Goal: Task Accomplishment & Management: Use online tool/utility

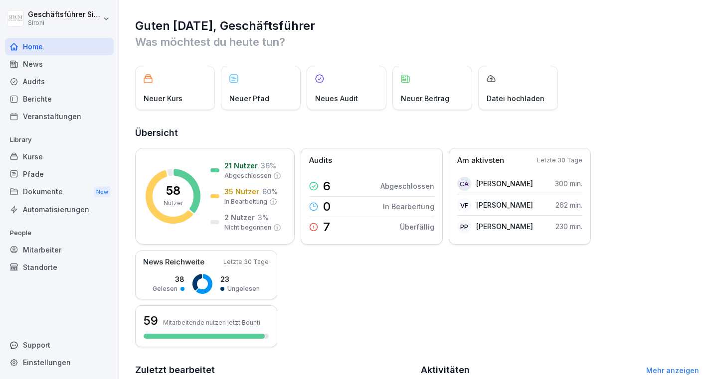
click at [34, 238] on p "People" at bounding box center [59, 233] width 109 height 16
click at [36, 247] on div "Mitarbeiter" at bounding box center [59, 249] width 109 height 17
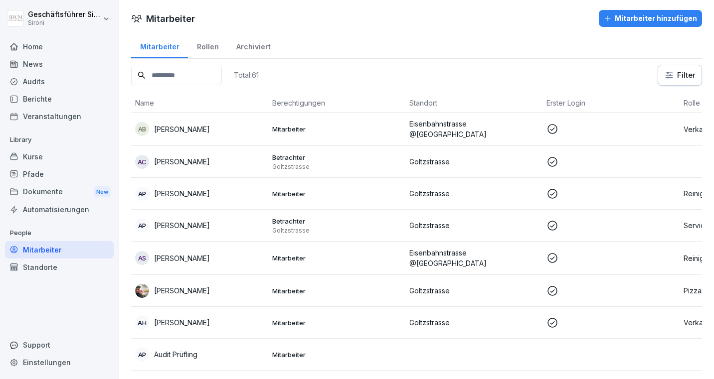
click at [30, 89] on div "Audits" at bounding box center [59, 81] width 109 height 17
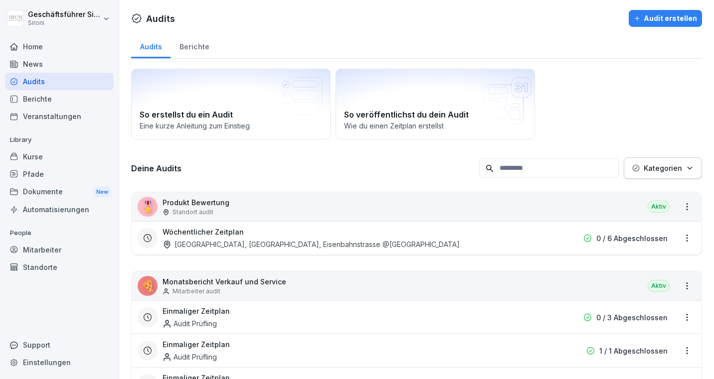
click at [660, 19] on div "Audit erstellen" at bounding box center [664, 18] width 63 height 11
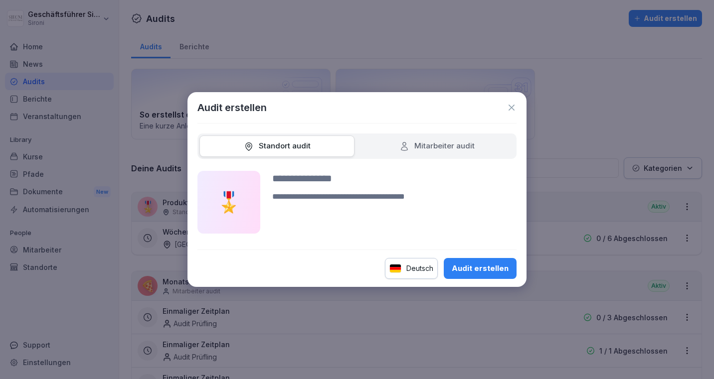
click at [455, 146] on div "Mitarbeiter audit" at bounding box center [436, 146] width 75 height 11
click at [482, 266] on div "Audit erstellen" at bounding box center [480, 268] width 57 height 11
type input "**********"
click at [473, 265] on div "Audit erstellen" at bounding box center [480, 268] width 57 height 11
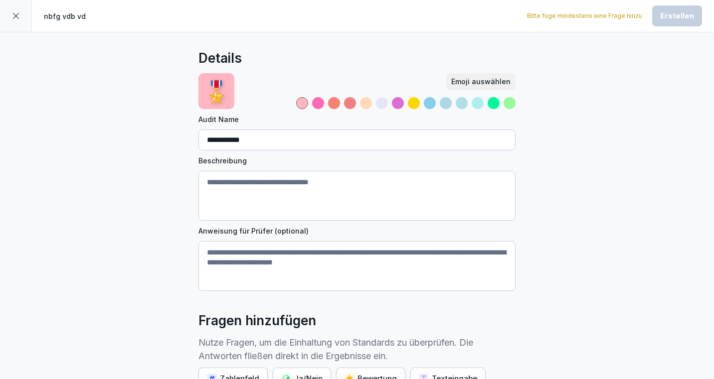
click at [12, 16] on icon at bounding box center [16, 16] width 8 height 8
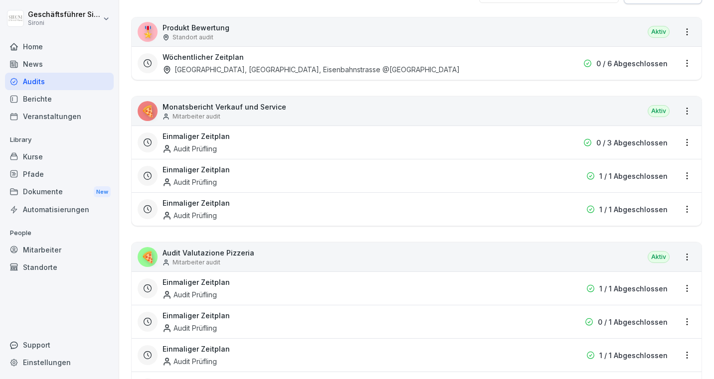
scroll to position [181, 0]
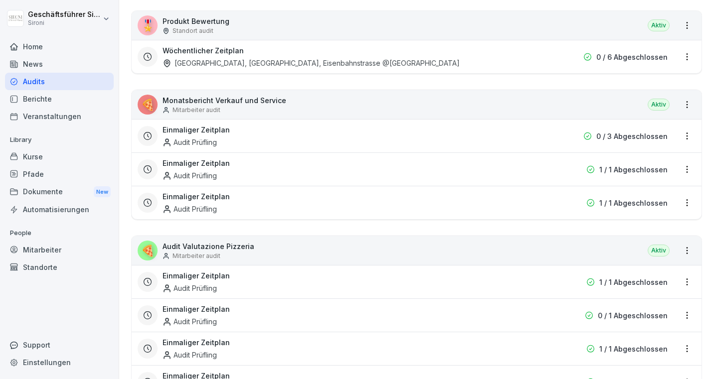
click at [689, 106] on html "Geschäftsführer Sironi Sironi Home News Audits Berichte Veranstaltungen Library…" at bounding box center [357, 189] width 714 height 379
click at [640, 147] on div "Zeitplan erstellen" at bounding box center [646, 140] width 95 height 16
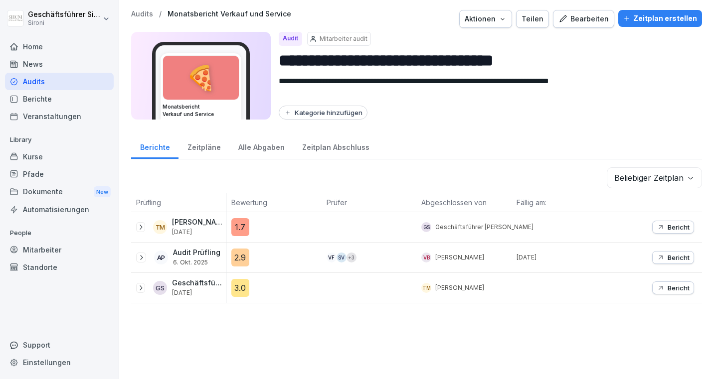
click at [660, 20] on div "Zeitplan erstellen" at bounding box center [660, 18] width 74 height 11
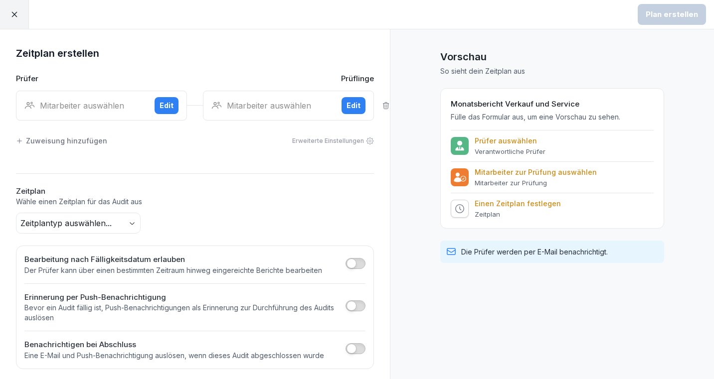
scroll to position [5, 0]
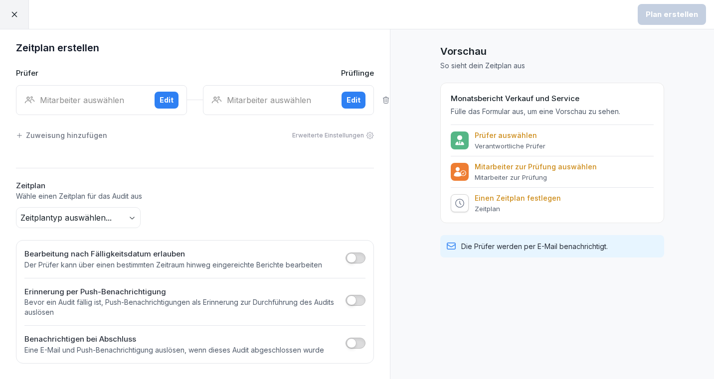
click at [131, 216] on body "Plan erstellen Zeitplan erstellen Prüfer Prüflinge Mitarbeiter auswählen Edit M…" at bounding box center [357, 189] width 714 height 379
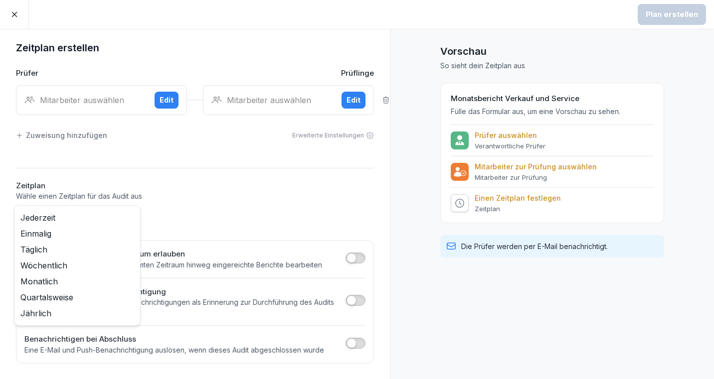
click at [91, 159] on html "Plan erstellen Zeitplan erstellen Prüfer Prüflinge Mitarbeiter auswählen Edit M…" at bounding box center [357, 189] width 714 height 379
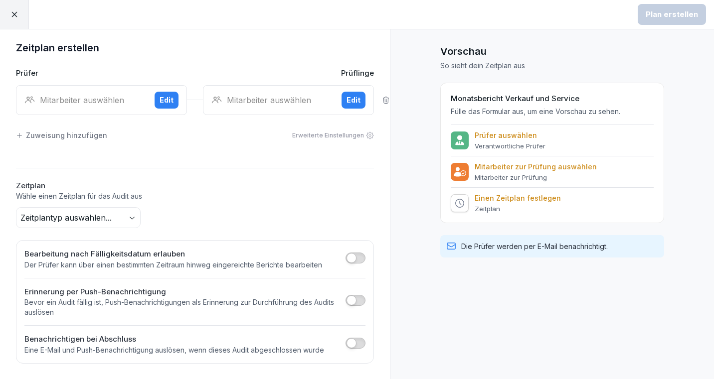
click at [136, 222] on body "Plan erstellen Zeitplan erstellen Prüfer Prüflinge Mitarbeiter auswählen Edit M…" at bounding box center [357, 189] width 714 height 379
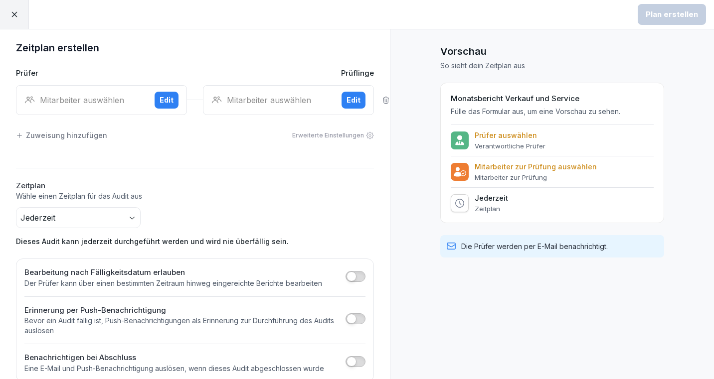
click at [11, 14] on icon at bounding box center [14, 14] width 9 height 9
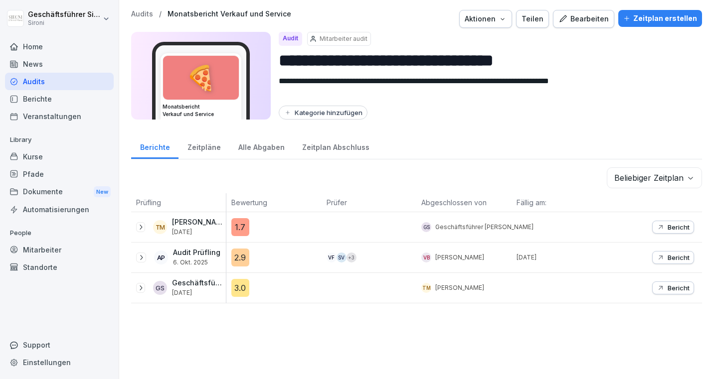
click at [597, 16] on div "Bearbeiten" at bounding box center [583, 18] width 50 height 11
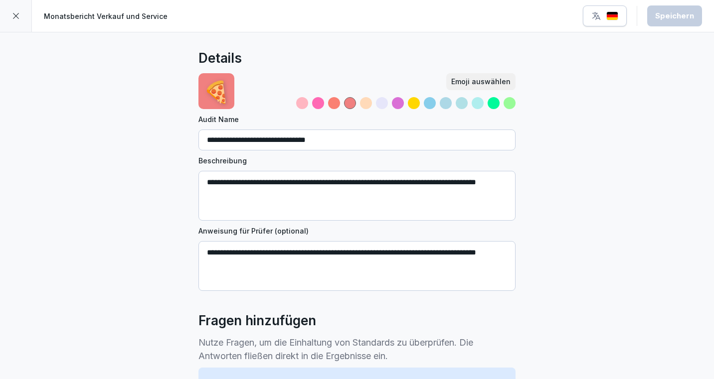
click at [11, 12] on div at bounding box center [16, 16] width 32 height 32
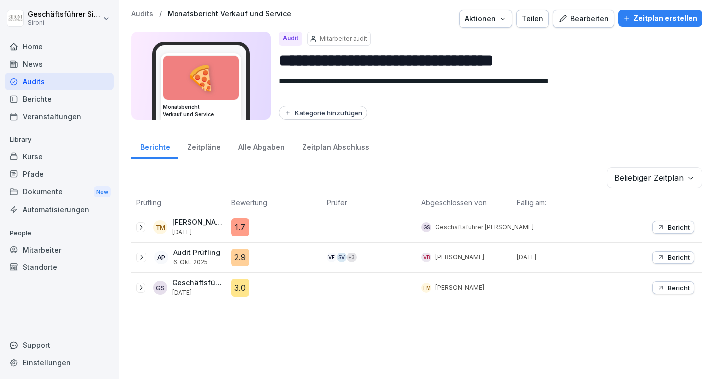
click at [140, 19] on div "Audits / Monatsbericht Verkauf und Service Aktionen Teilen Bearbeiten Zeitplan …" at bounding box center [416, 19] width 571 height 18
click at [139, 13] on p "Audits" at bounding box center [142, 14] width 22 height 8
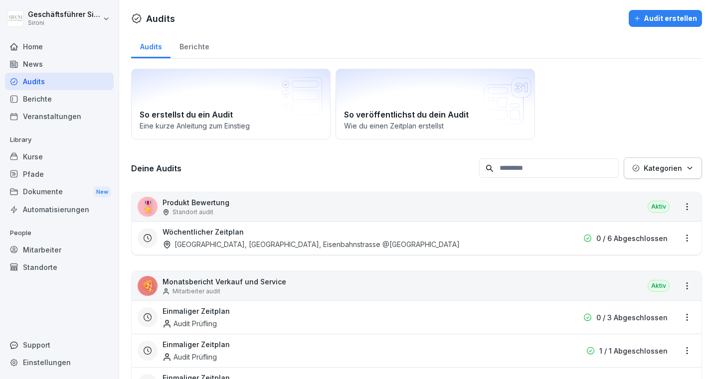
click at [675, 13] on div "Audit erstellen" at bounding box center [664, 18] width 63 height 11
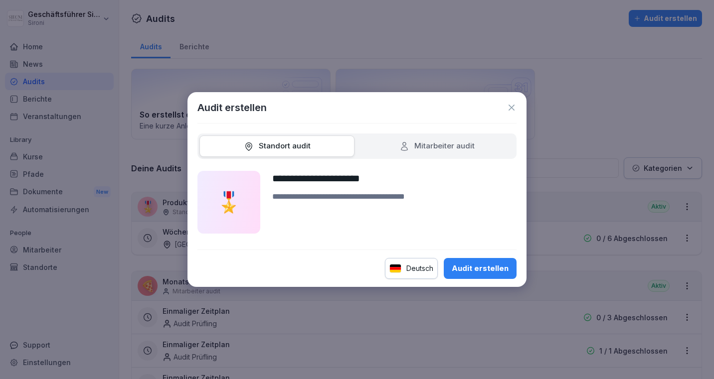
click at [325, 178] on input "**********" at bounding box center [394, 178] width 244 height 15
type input "**********"
click at [426, 148] on div "Mitarbeiter audit" at bounding box center [436, 146] width 75 height 11
click at [474, 271] on div "Audit erstellen" at bounding box center [480, 268] width 57 height 11
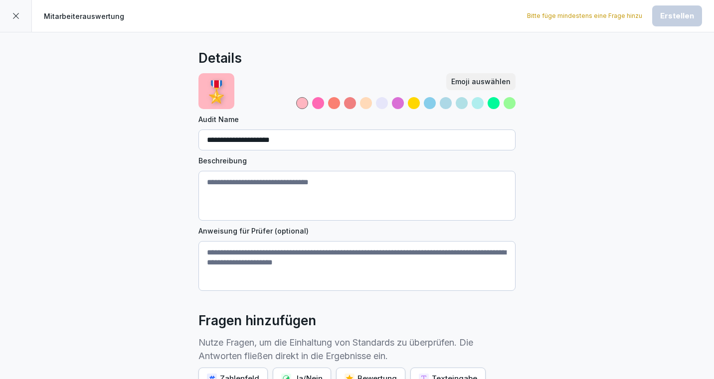
click at [277, 188] on textarea "Beschreibung" at bounding box center [356, 196] width 317 height 50
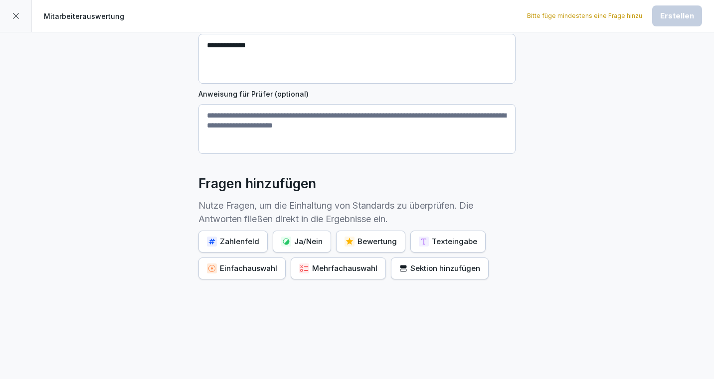
type textarea "**********"
click at [367, 242] on div "Bewertung" at bounding box center [370, 241] width 52 height 11
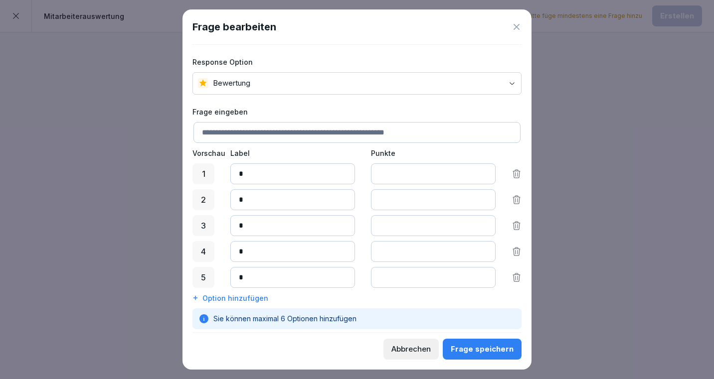
click at [284, 136] on input at bounding box center [356, 132] width 327 height 21
type input "**********"
click at [476, 349] on div "Frage speichern" at bounding box center [482, 349] width 63 height 11
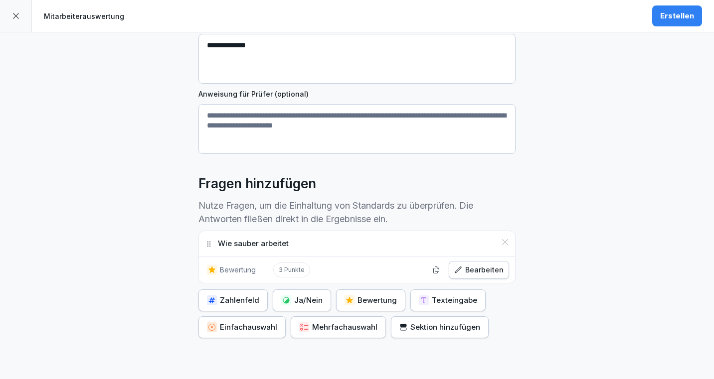
scroll to position [195, 0]
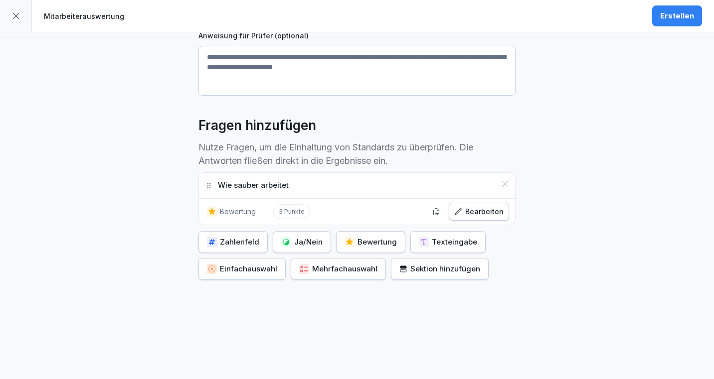
click at [358, 241] on div "Bewertung" at bounding box center [370, 242] width 52 height 11
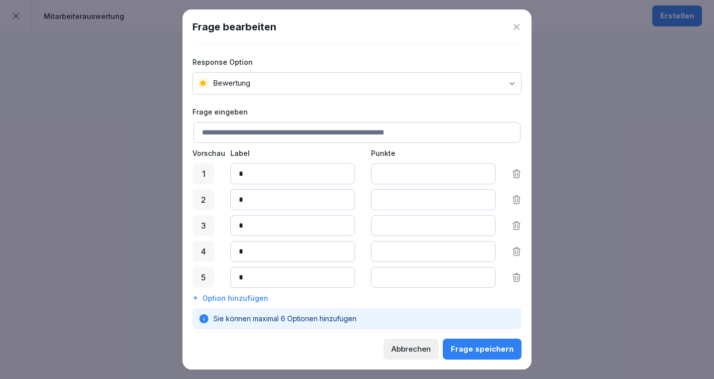
click at [256, 133] on input at bounding box center [356, 132] width 327 height 21
type input "**********"
click at [505, 341] on button "Frage speichern" at bounding box center [482, 349] width 79 height 21
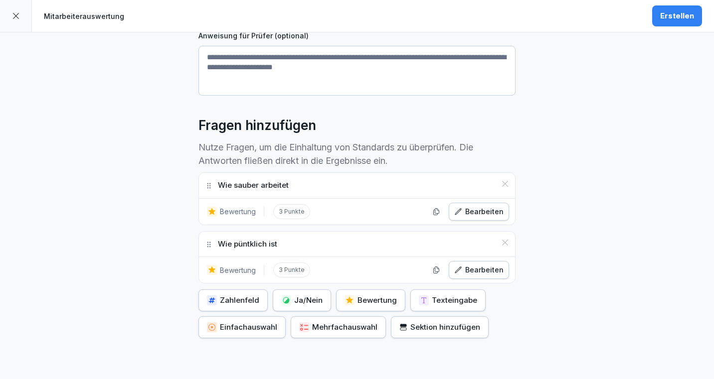
scroll to position [254, 0]
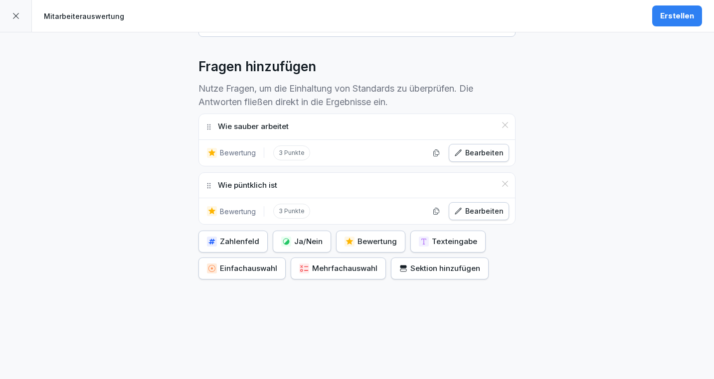
click at [359, 248] on button "Bewertung" at bounding box center [370, 242] width 69 height 22
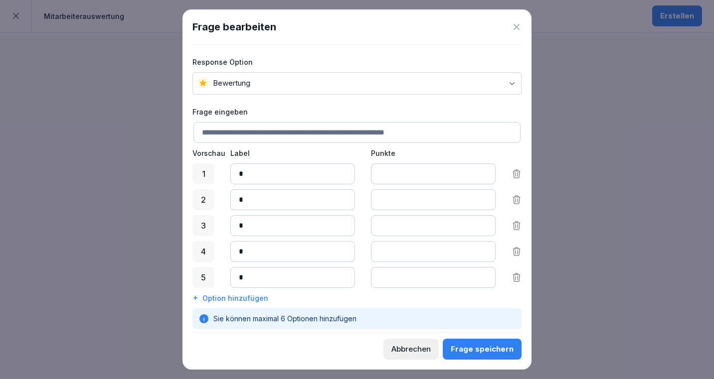
click at [261, 132] on input at bounding box center [356, 132] width 327 height 21
type input "**********"
click at [496, 349] on div "Frage speichern" at bounding box center [482, 349] width 63 height 11
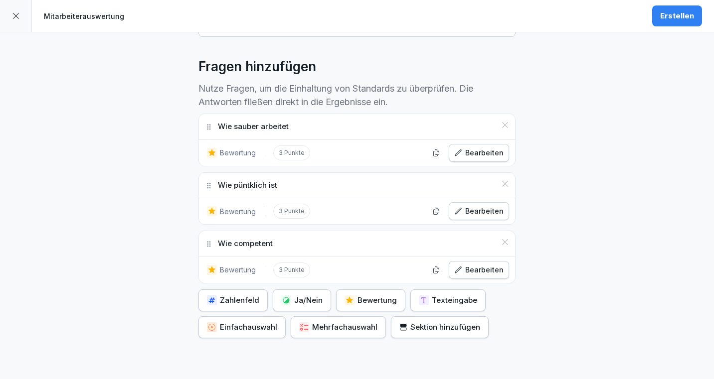
click at [355, 295] on div "Bewertung" at bounding box center [370, 300] width 52 height 11
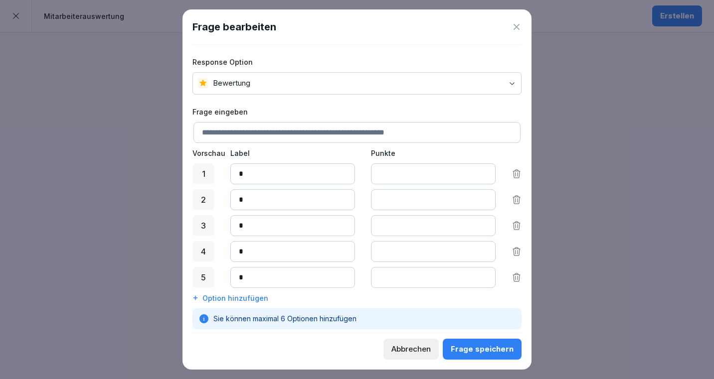
click at [271, 134] on input at bounding box center [356, 132] width 327 height 21
type input "**********"
click at [491, 361] on div "**********" at bounding box center [356, 189] width 349 height 360
click at [489, 356] on button "Frage speichern" at bounding box center [482, 349] width 79 height 21
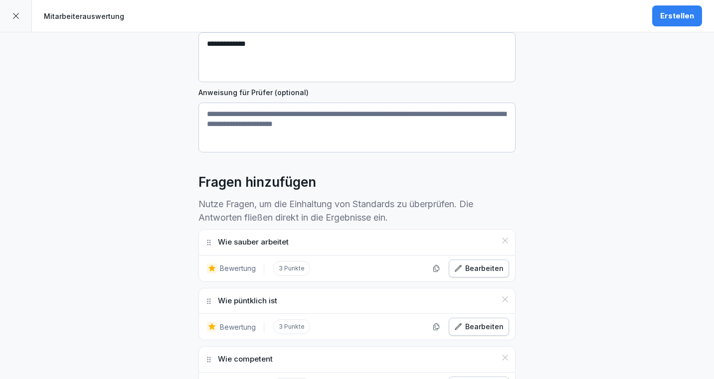
scroll to position [0, 0]
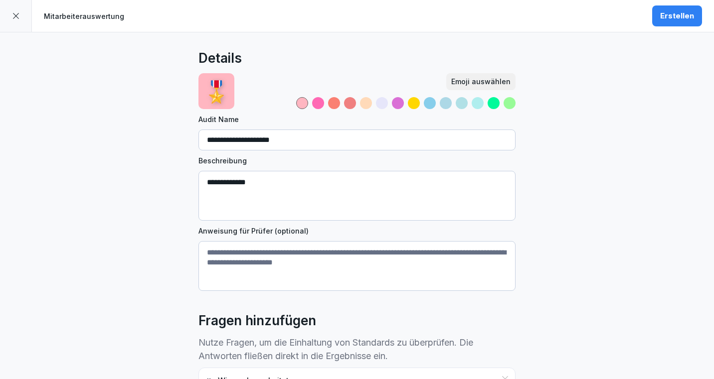
click at [672, 13] on div "Erstellen" at bounding box center [677, 15] width 34 height 11
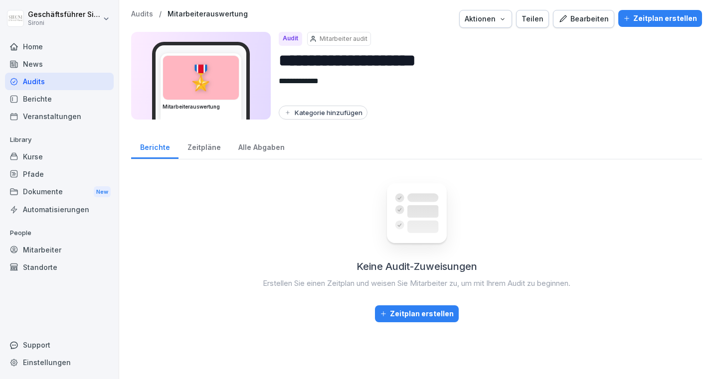
click at [666, 20] on div "Zeitplan erstellen" at bounding box center [660, 18] width 74 height 11
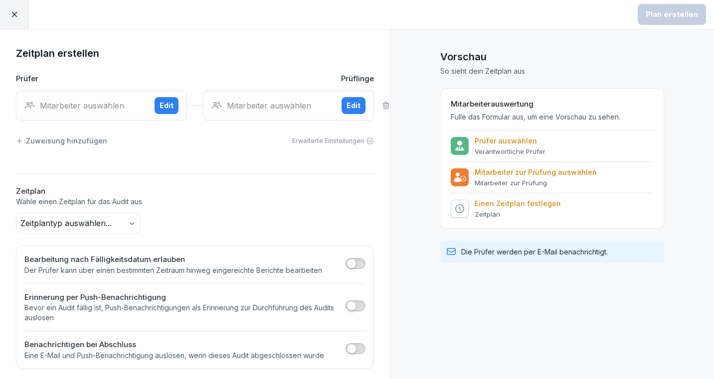
click at [89, 226] on body "Plan erstellen Zeitplan erstellen Prüfer Prüflinge Mitarbeiter auswählen Edit M…" at bounding box center [357, 189] width 714 height 379
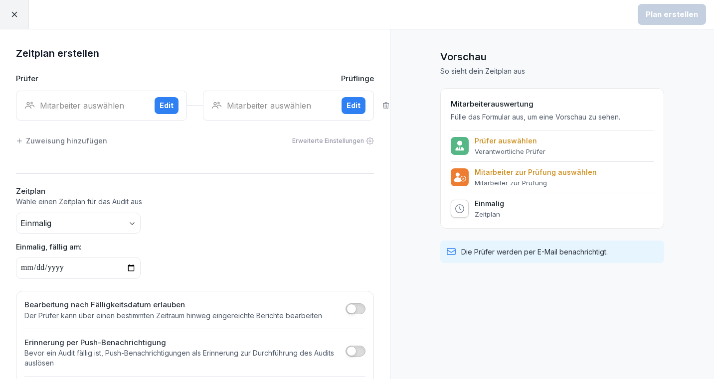
click at [73, 102] on div "Mitarbeiter auswählen" at bounding box center [85, 106] width 122 height 12
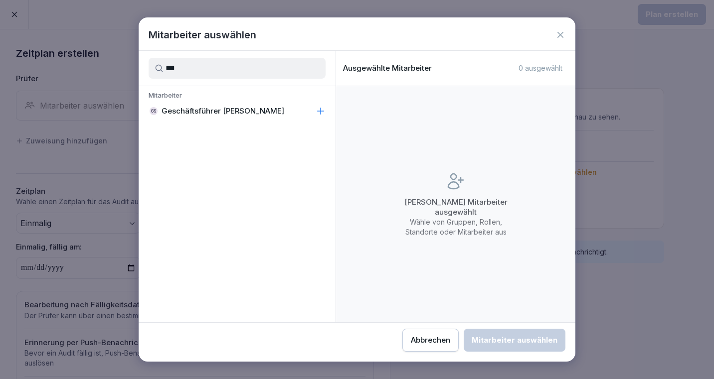
type input "***"
click at [173, 117] on div "GS Geschäftsführer Sironi" at bounding box center [237, 111] width 197 height 18
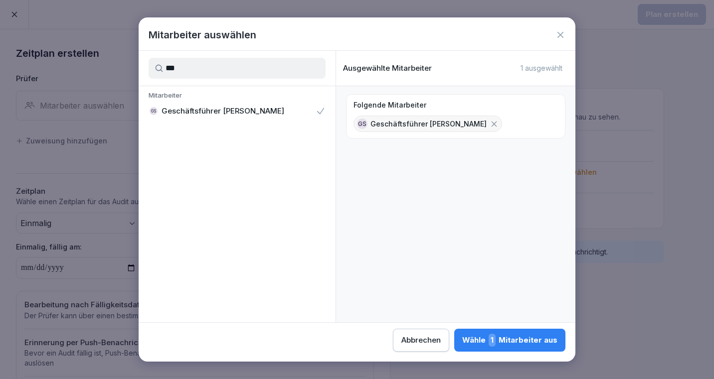
click at [530, 337] on div "Wähle 1 Mitarbeiter aus" at bounding box center [509, 340] width 95 height 13
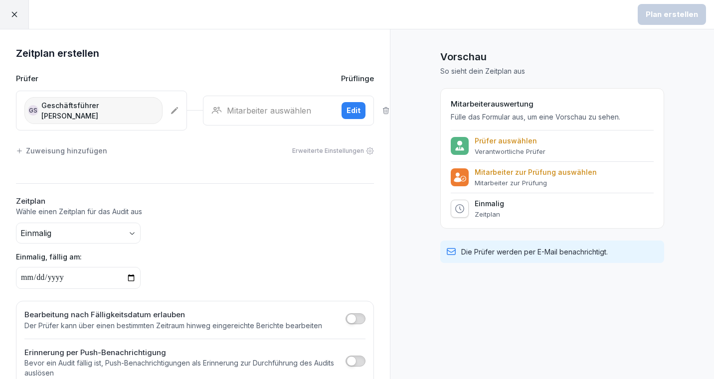
click at [255, 107] on div "Mitarbeiter auswählen" at bounding box center [272, 111] width 122 height 12
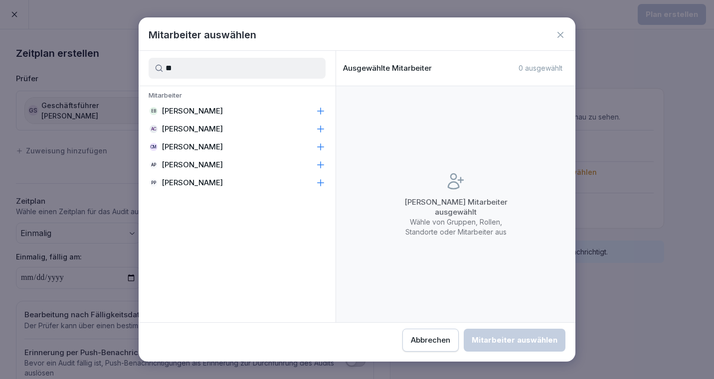
type input "**"
click at [255, 126] on div "AC Alessandro Ciccarone" at bounding box center [237, 129] width 197 height 18
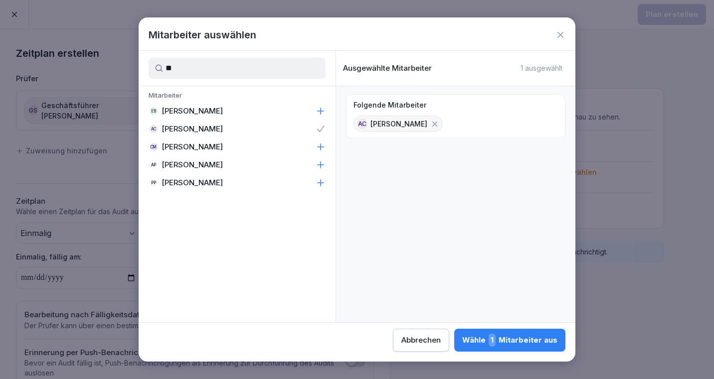
click at [515, 342] on div "Wähle 1 Mitarbeiter aus" at bounding box center [509, 340] width 95 height 13
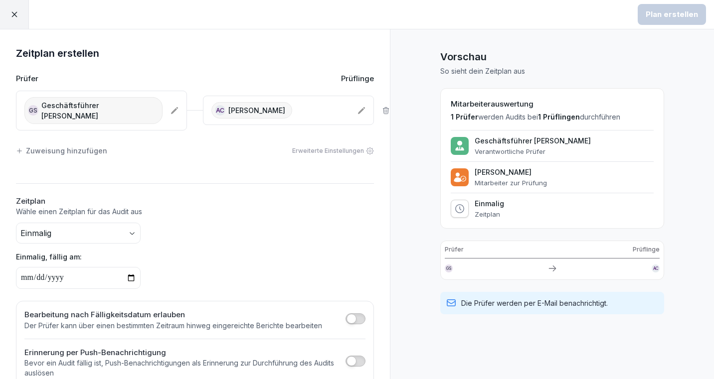
click at [321, 110] on div "AC Alessandro Ciccarone" at bounding box center [280, 110] width 138 height 16
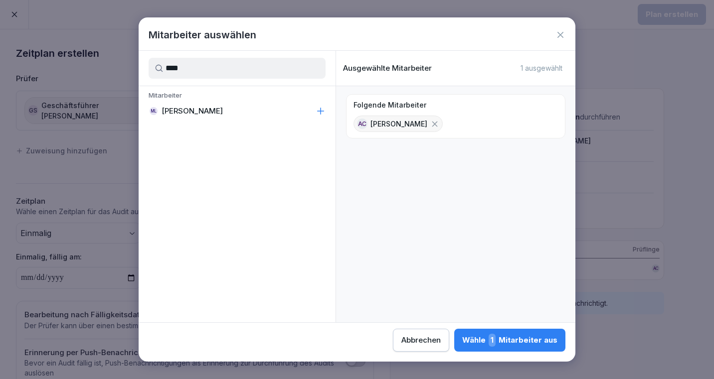
type input "****"
click at [176, 111] on p "Matej Leopoli" at bounding box center [191, 111] width 61 height 10
click at [515, 340] on div "Wähle 2 Mitarbeiter aus" at bounding box center [509, 340] width 97 height 13
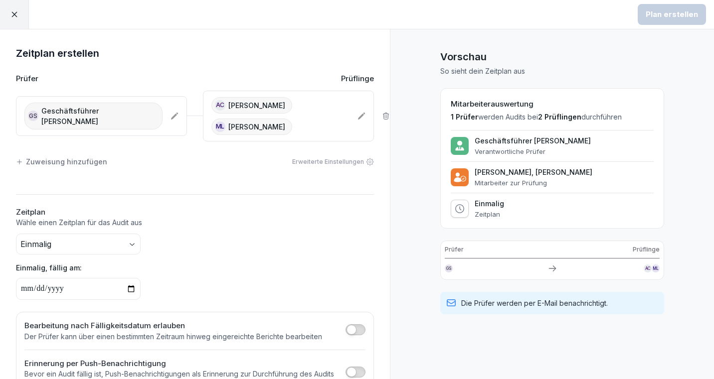
scroll to position [71, 0]
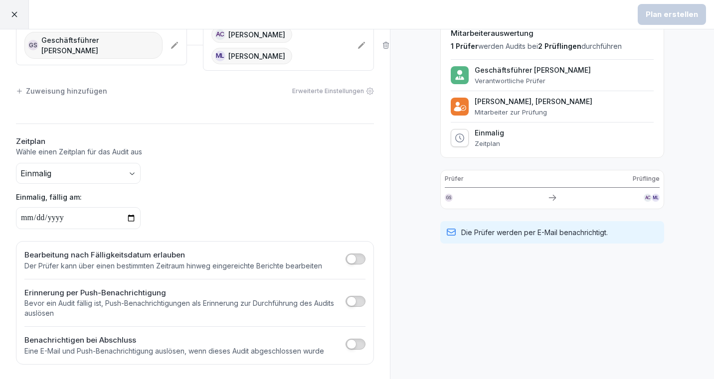
click at [129, 214] on input "date" at bounding box center [78, 218] width 125 height 22
type input "**********"
click at [352, 345] on span "button" at bounding box center [351, 344] width 10 height 10
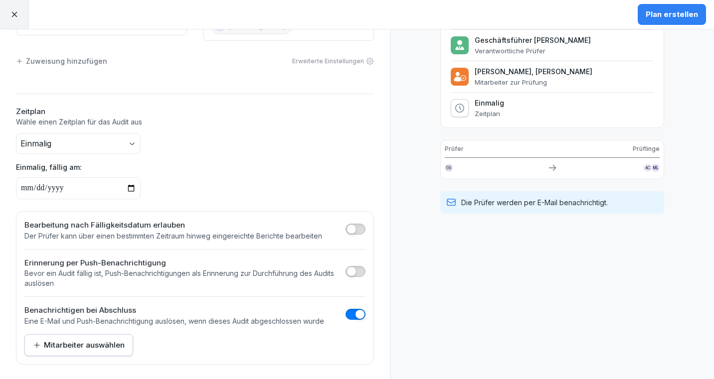
click at [101, 348] on div "Mitarbeiter auswählen" at bounding box center [79, 345] width 92 height 11
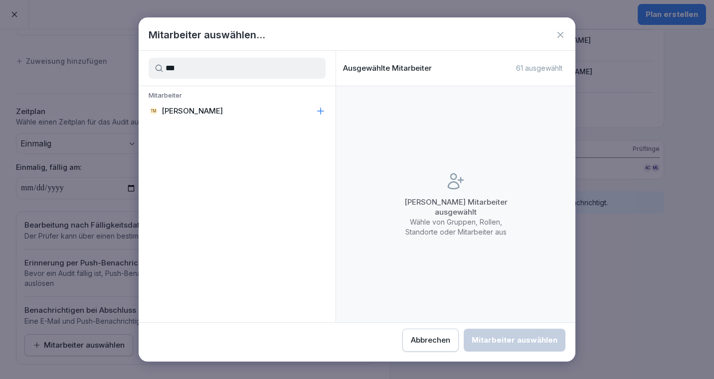
type input "***"
click at [192, 109] on p "[PERSON_NAME]" at bounding box center [191, 111] width 61 height 10
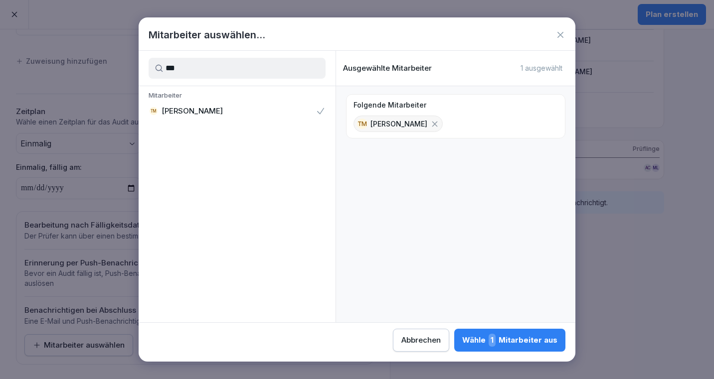
click at [529, 342] on div "Wähle 1 Mitarbeiter aus" at bounding box center [509, 340] width 95 height 13
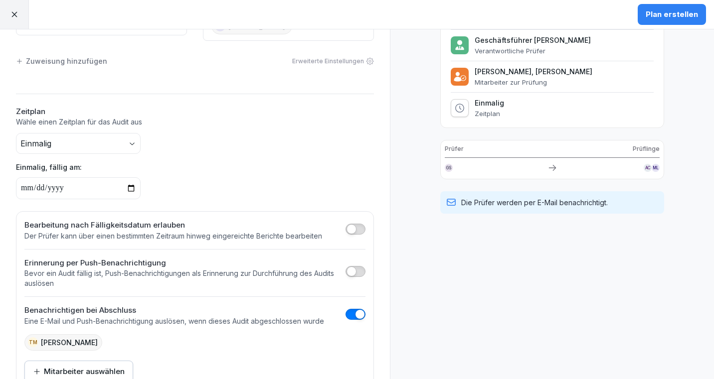
scroll to position [0, 0]
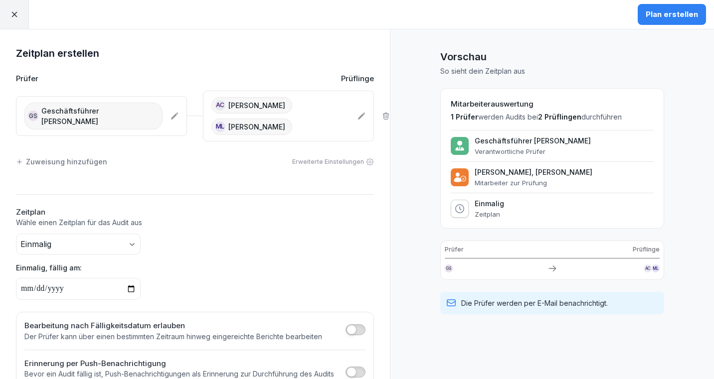
click at [679, 14] on div "Plan erstellen" at bounding box center [671, 14] width 52 height 11
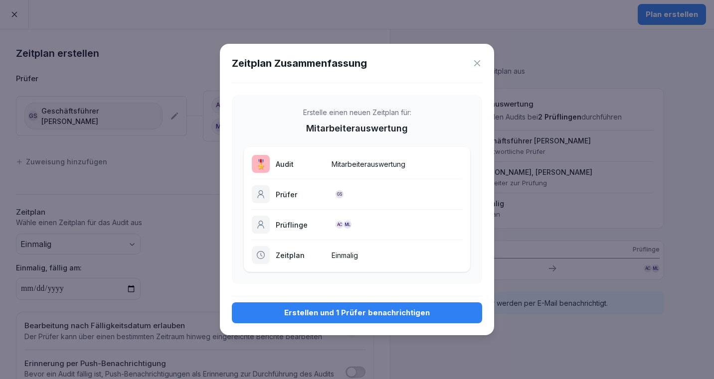
click at [379, 315] on div "Erstellen und 1 Prüfer benachrichtigen" at bounding box center [357, 313] width 234 height 11
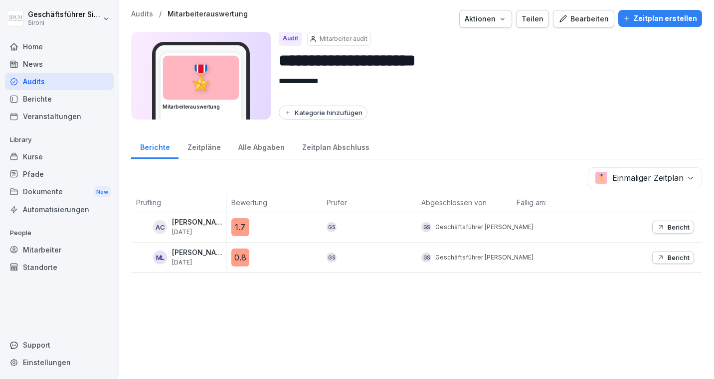
click at [680, 231] on p "Bericht" at bounding box center [678, 227] width 22 height 8
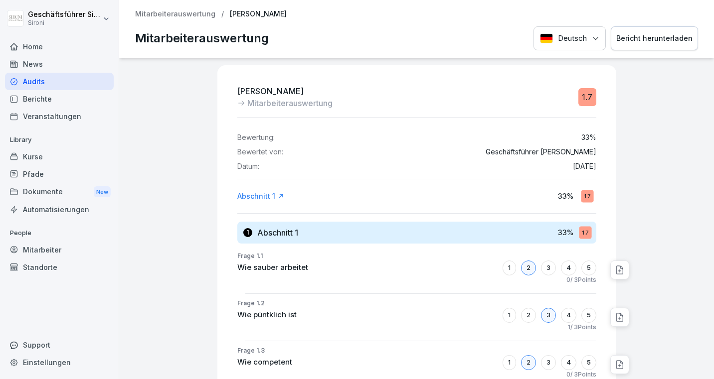
scroll to position [1, 0]
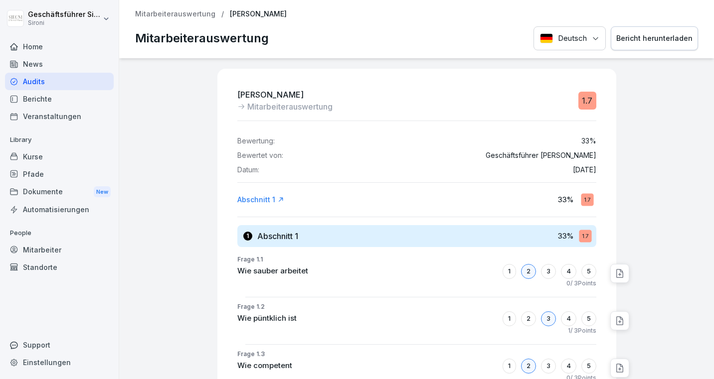
click at [181, 15] on p "Mitarbeiterauswertung" at bounding box center [175, 14] width 80 height 8
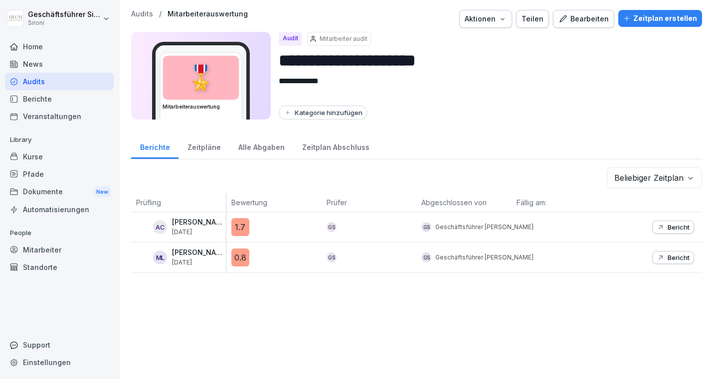
click at [676, 258] on p "Bericht" at bounding box center [678, 258] width 22 height 8
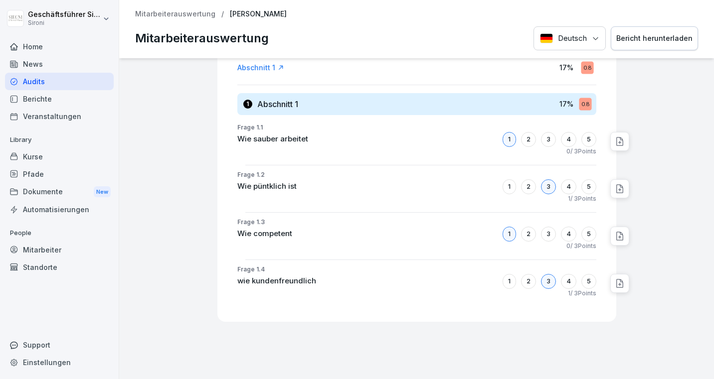
scroll to position [135, 0]
click at [622, 283] on icon at bounding box center [620, 283] width 10 height 10
click at [199, 180] on div "Matej Leopoli Mitarbeiterauswertung 0.8 Bewertung: 17 % Bewertet von: Geschäfts…" at bounding box center [416, 218] width 595 height 321
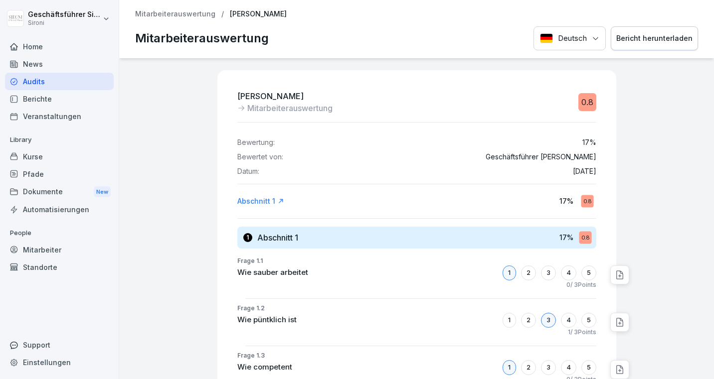
click at [165, 14] on p "Mitarbeiterauswertung" at bounding box center [175, 14] width 80 height 8
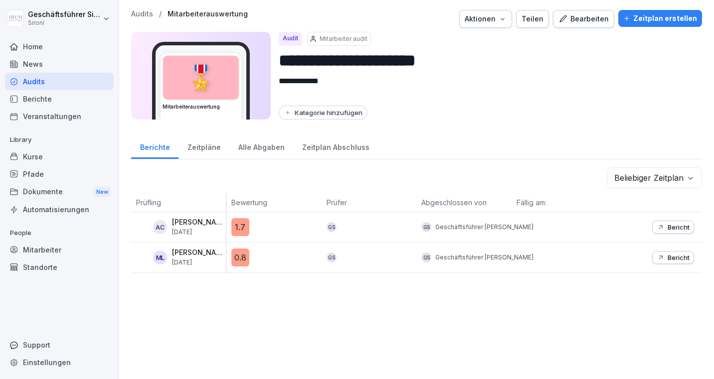
click at [236, 229] on div "1.7" at bounding box center [240, 227] width 18 height 18
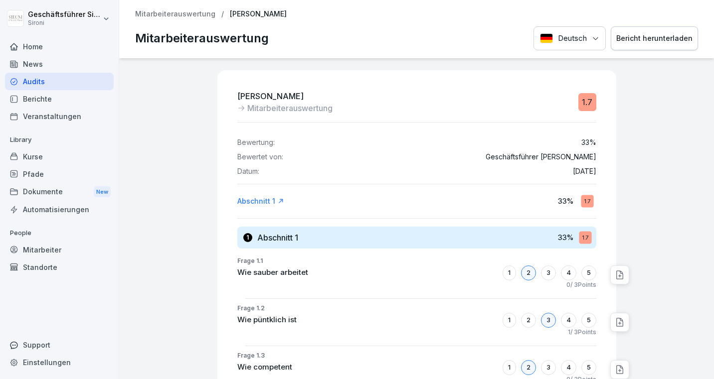
click at [159, 16] on p "Mitarbeiterauswertung" at bounding box center [175, 14] width 80 height 8
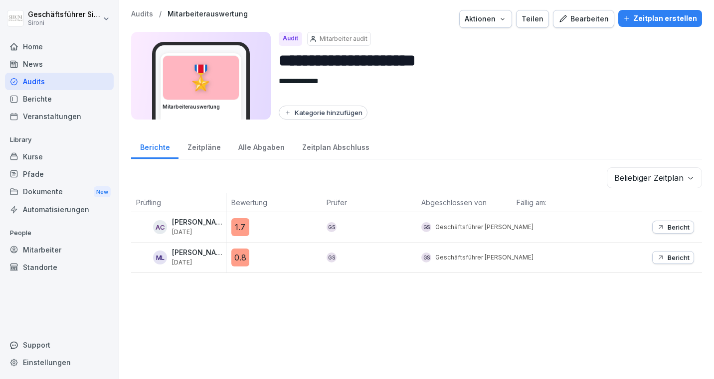
click at [655, 19] on div "Zeitplan erstellen" at bounding box center [660, 18] width 74 height 11
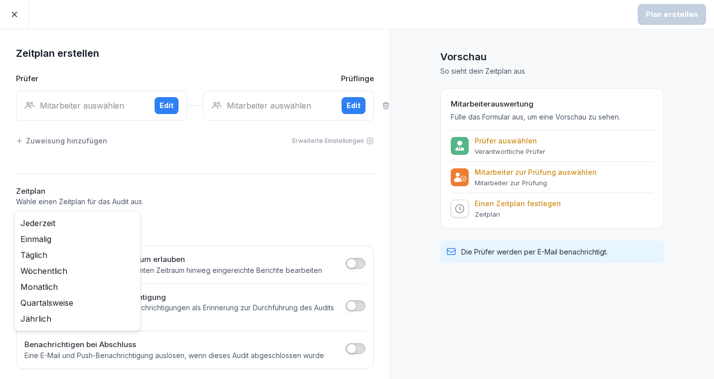
click at [127, 226] on body "Plan erstellen Zeitplan erstellen Prüfer Prüflinge Mitarbeiter auswählen Edit M…" at bounding box center [357, 189] width 714 height 379
click at [182, 142] on html "Plan erstellen Zeitplan erstellen Prüfer Prüflinge Mitarbeiter auswählen Edit M…" at bounding box center [357, 189] width 714 height 379
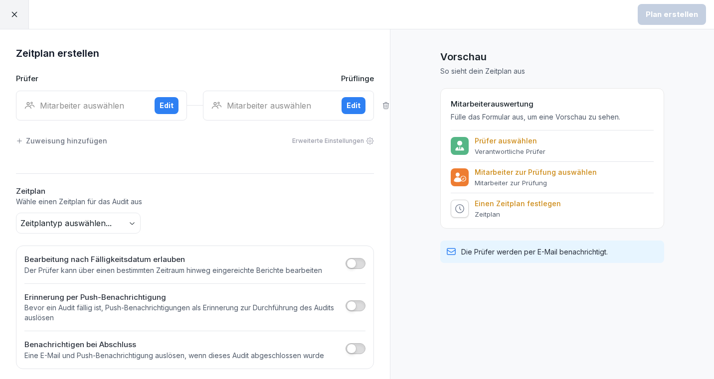
click at [12, 9] on div at bounding box center [14, 14] width 29 height 29
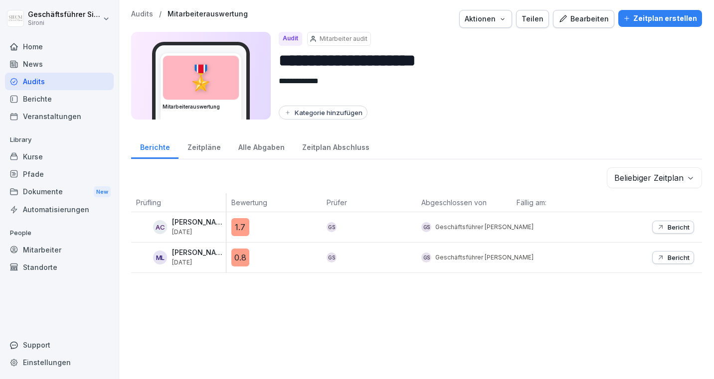
click at [136, 13] on p "Audits" at bounding box center [142, 14] width 22 height 8
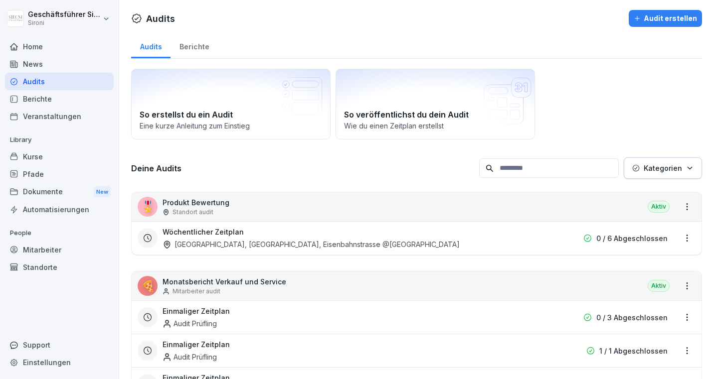
click at [676, 16] on div "Audit erstellen" at bounding box center [664, 18] width 63 height 11
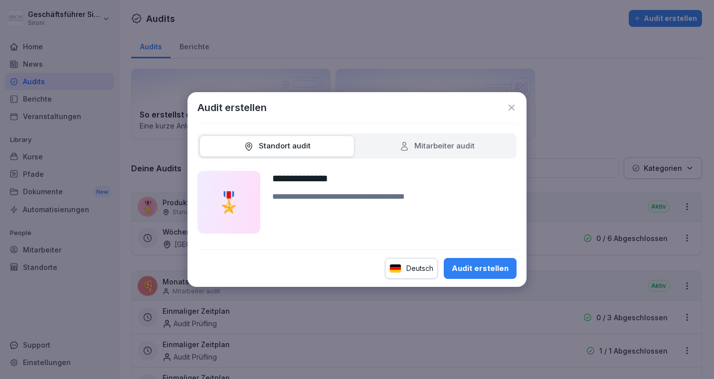
type input "**********"
click at [473, 263] on div "Audit erstellen" at bounding box center [480, 268] width 57 height 11
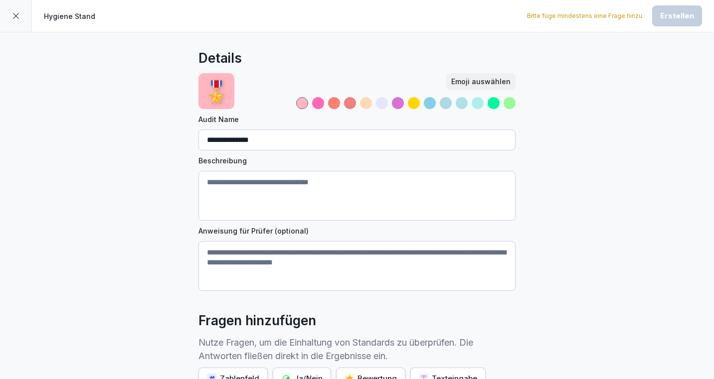
click at [281, 183] on textarea "Beschreibung" at bounding box center [356, 196] width 317 height 50
type textarea "**********"
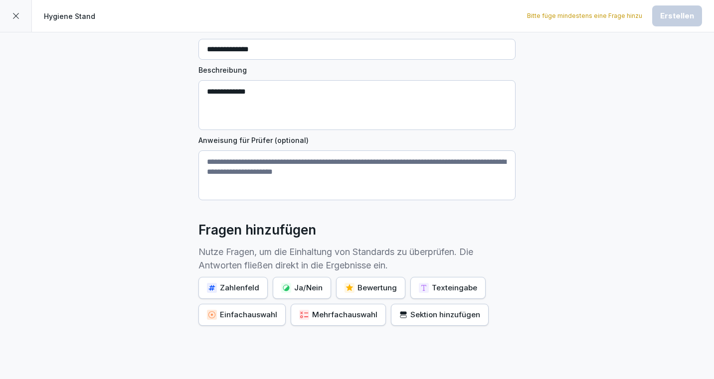
scroll to position [137, 0]
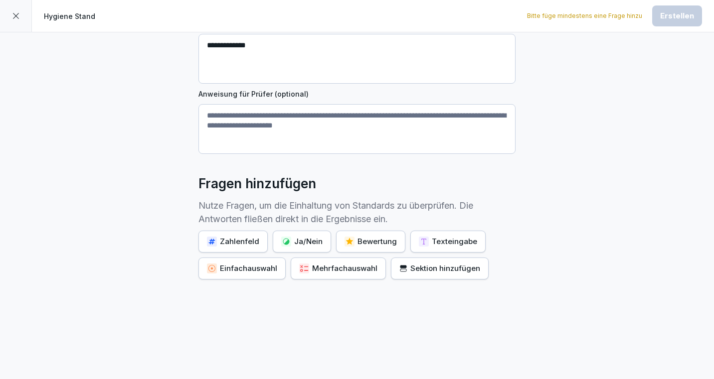
click at [360, 239] on div "Bewertung" at bounding box center [370, 241] width 52 height 11
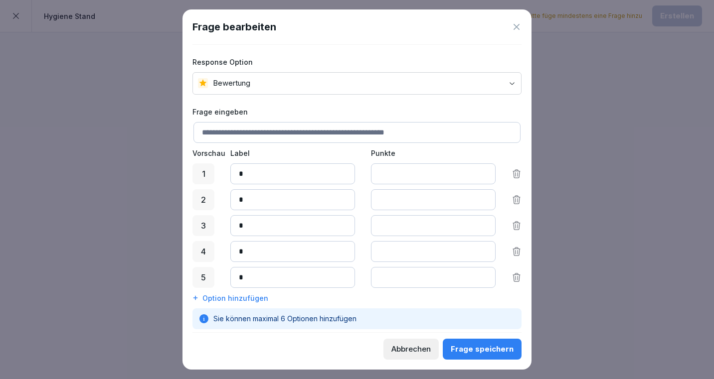
click at [294, 126] on input at bounding box center [356, 132] width 327 height 21
type input "**********"
click at [471, 354] on div "Frage speichern" at bounding box center [482, 349] width 63 height 11
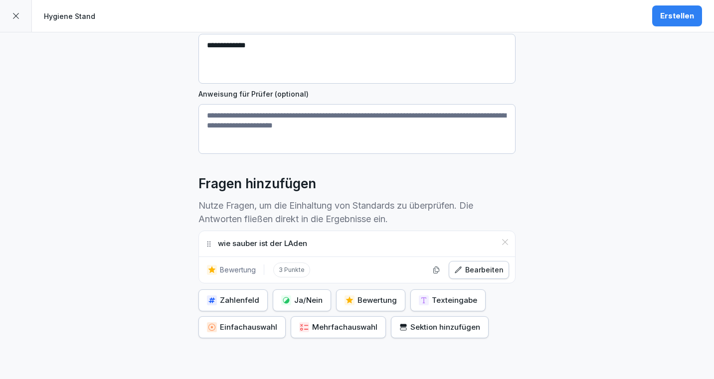
click at [661, 17] on button "Erstellen" at bounding box center [677, 15] width 50 height 21
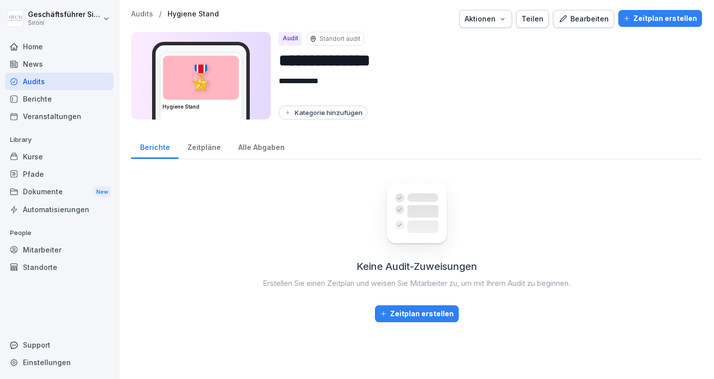
click at [35, 155] on div "Kurse" at bounding box center [59, 156] width 109 height 17
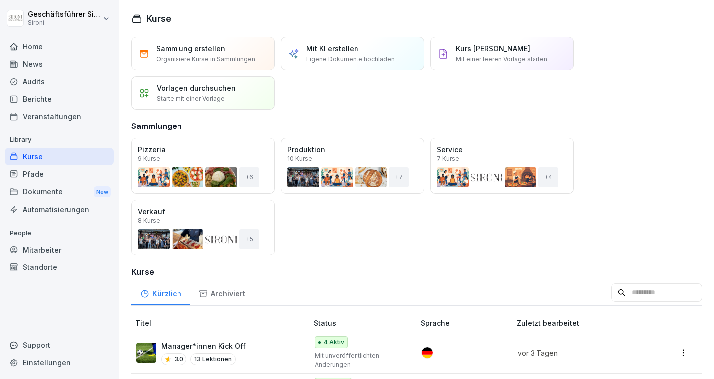
scroll to position [93, 0]
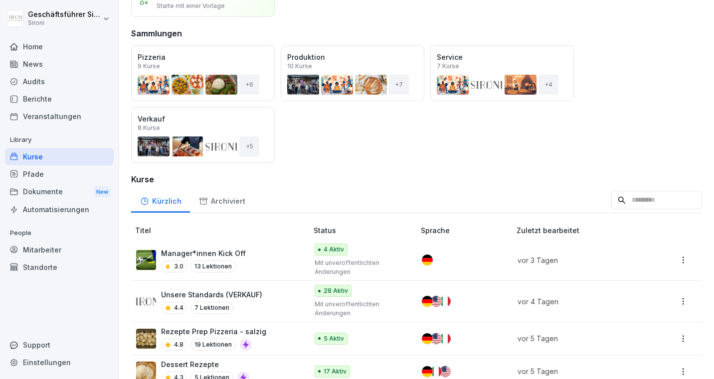
click at [691, 199] on input at bounding box center [656, 200] width 91 height 19
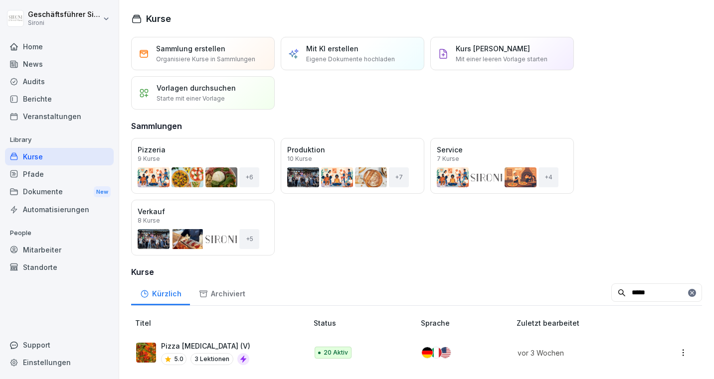
type input "*****"
click at [198, 346] on p "Pizza [MEDICAL_DATA] (V)" at bounding box center [205, 346] width 89 height 10
click at [186, 346] on p "Pizza [MEDICAL_DATA] (V)" at bounding box center [205, 346] width 89 height 10
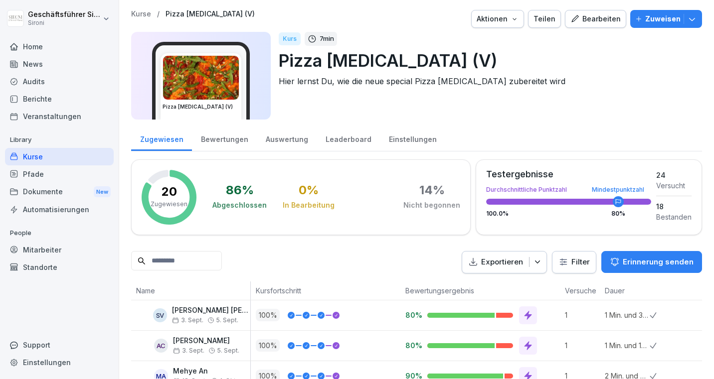
click at [553, 16] on div "Teilen" at bounding box center [544, 18] width 22 height 11
click at [416, 16] on div at bounding box center [363, 19] width 208 height 18
click at [548, 12] on button "Teilen" at bounding box center [544, 19] width 33 height 18
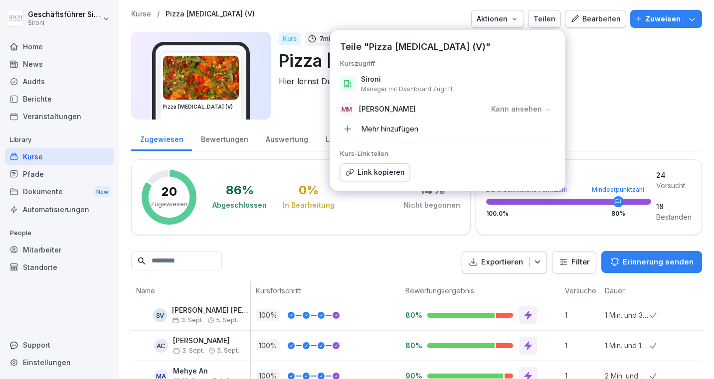
click at [445, 10] on div at bounding box center [363, 19] width 208 height 18
